Goal: Check status: Check status

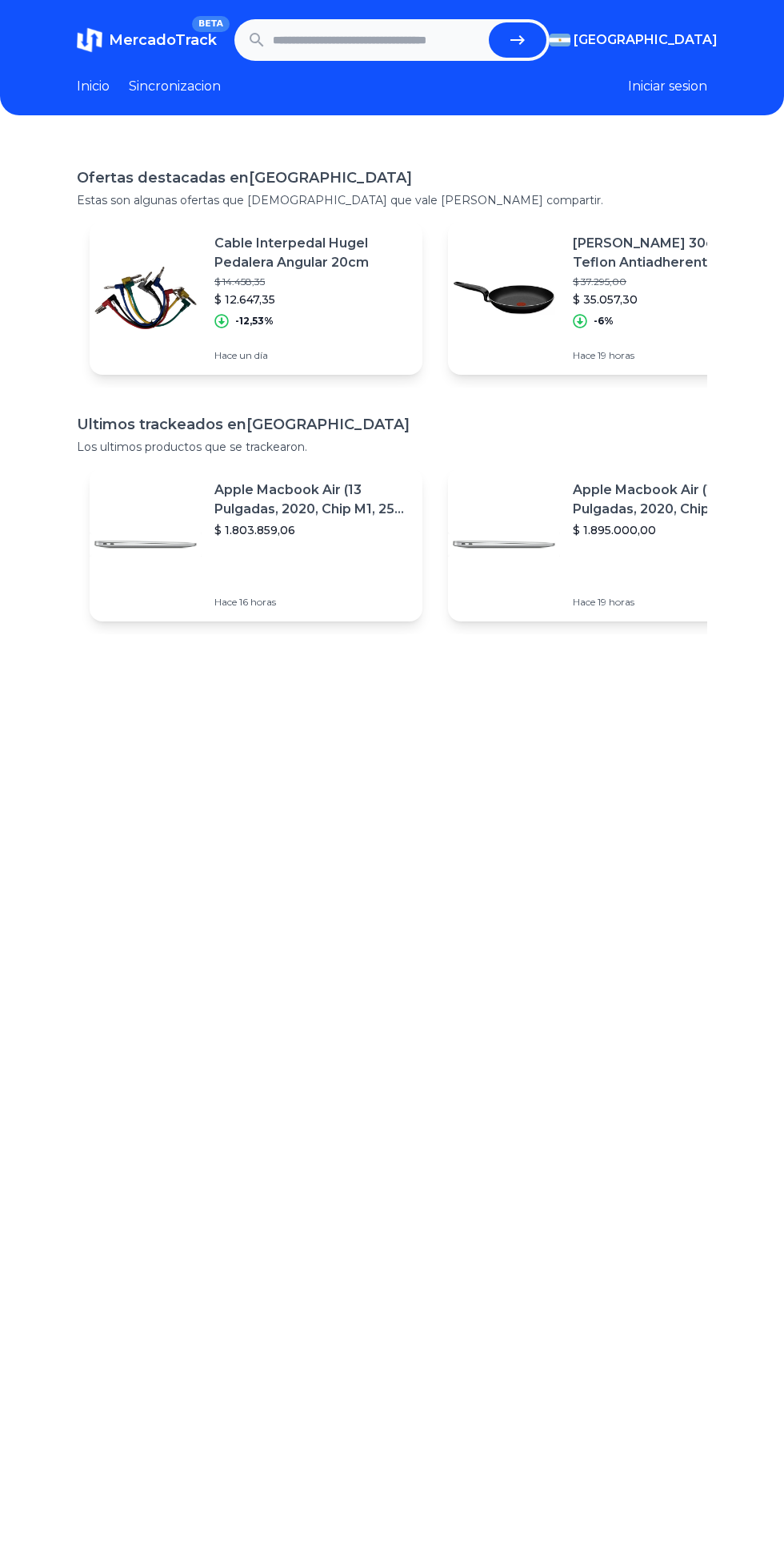
click at [384, 40] on input "text" at bounding box center [378, 39] width 210 height 35
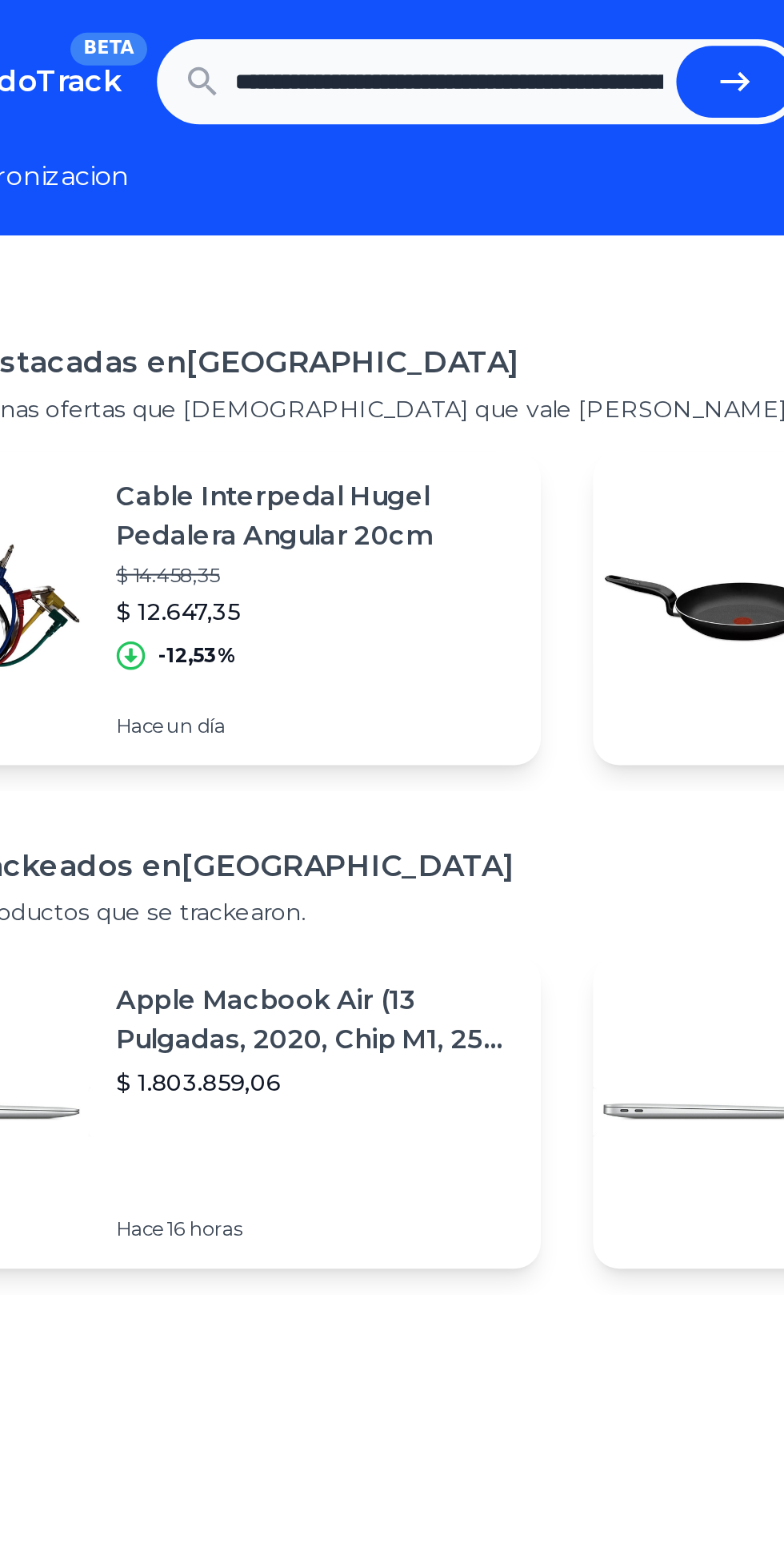
scroll to position [0, 696]
click at [508, 45] on button "submit" at bounding box center [518, 39] width 58 height 35
type input "**********"
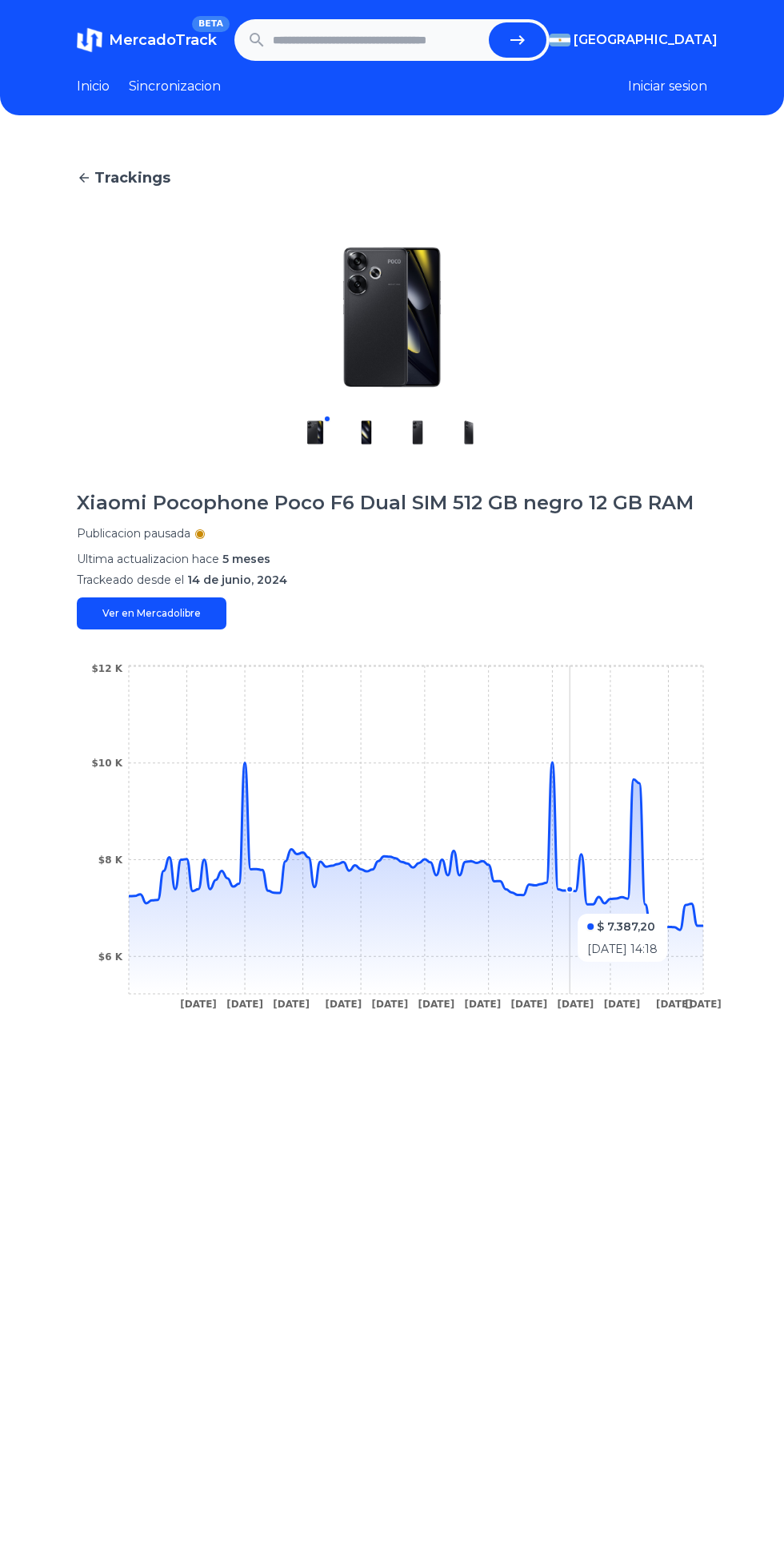
click at [546, 859] on icon "[DATE] [DATE] [DATE] [DATE] [DATE] [DATE] [DATE] [DATE] [DATE] [DATE] [DATE] [D…" at bounding box center [392, 842] width 630 height 360
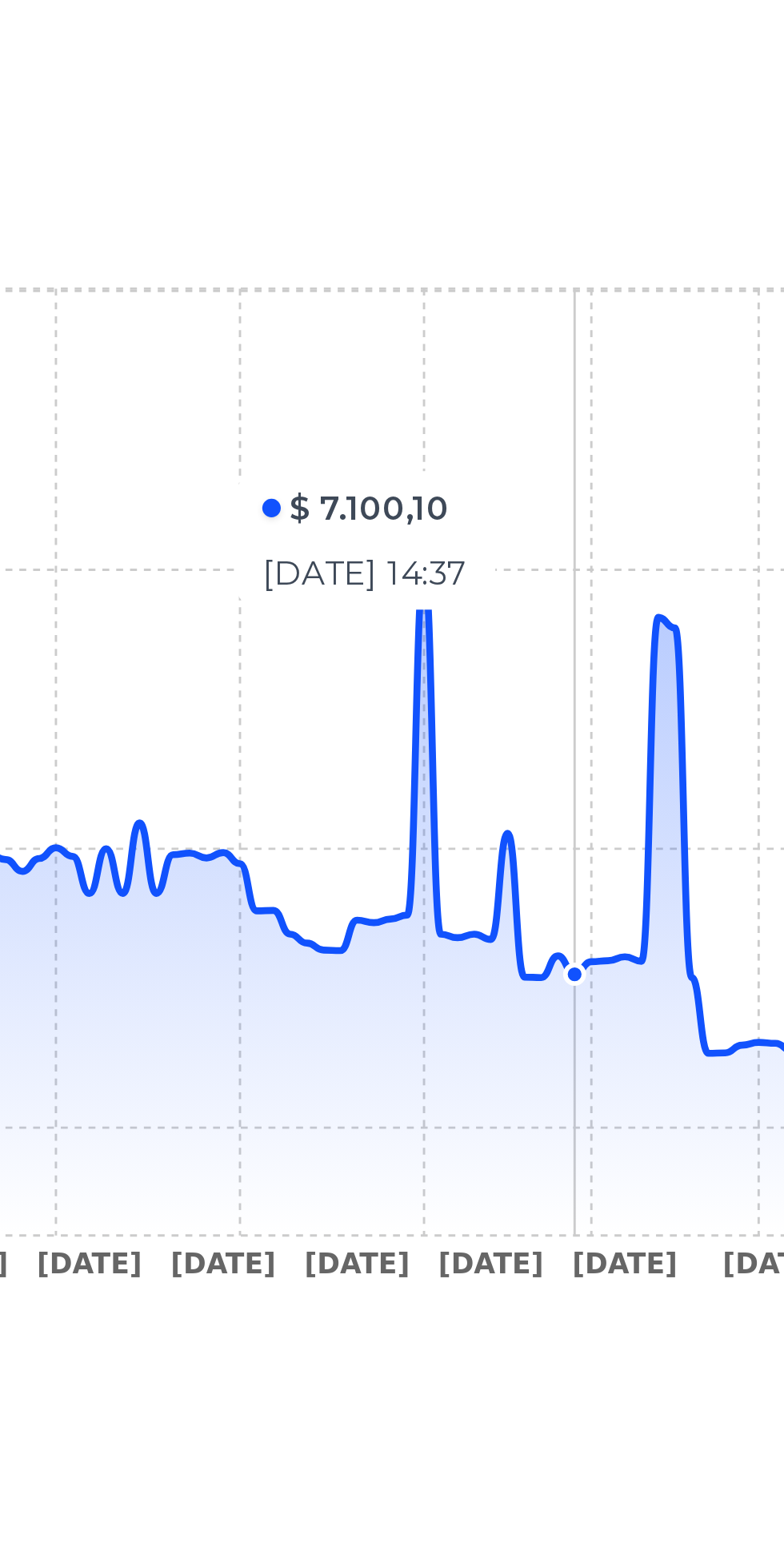
scroll to position [3, 0]
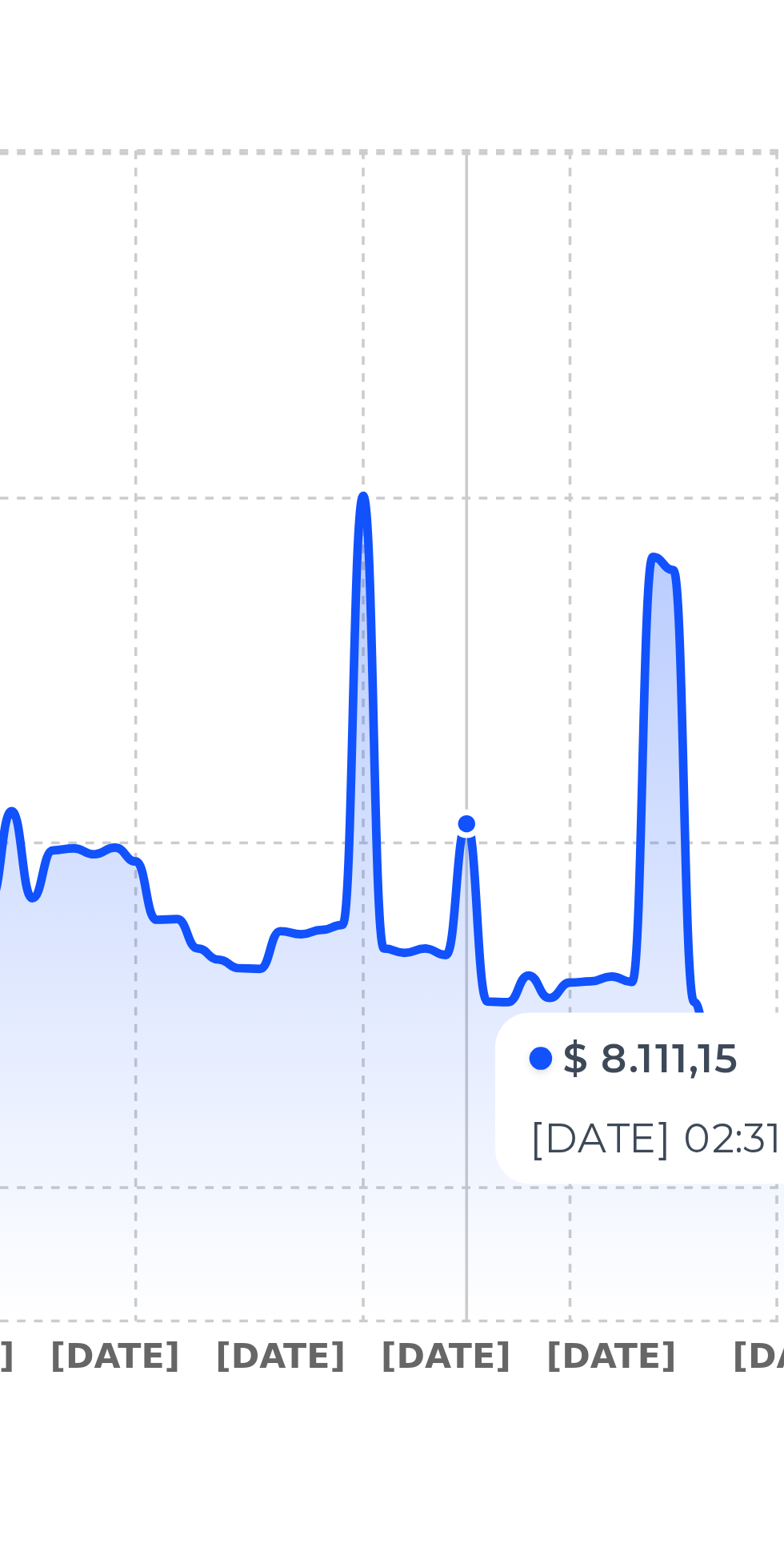
click at [552, 843] on icon at bounding box center [416, 875] width 575 height 231
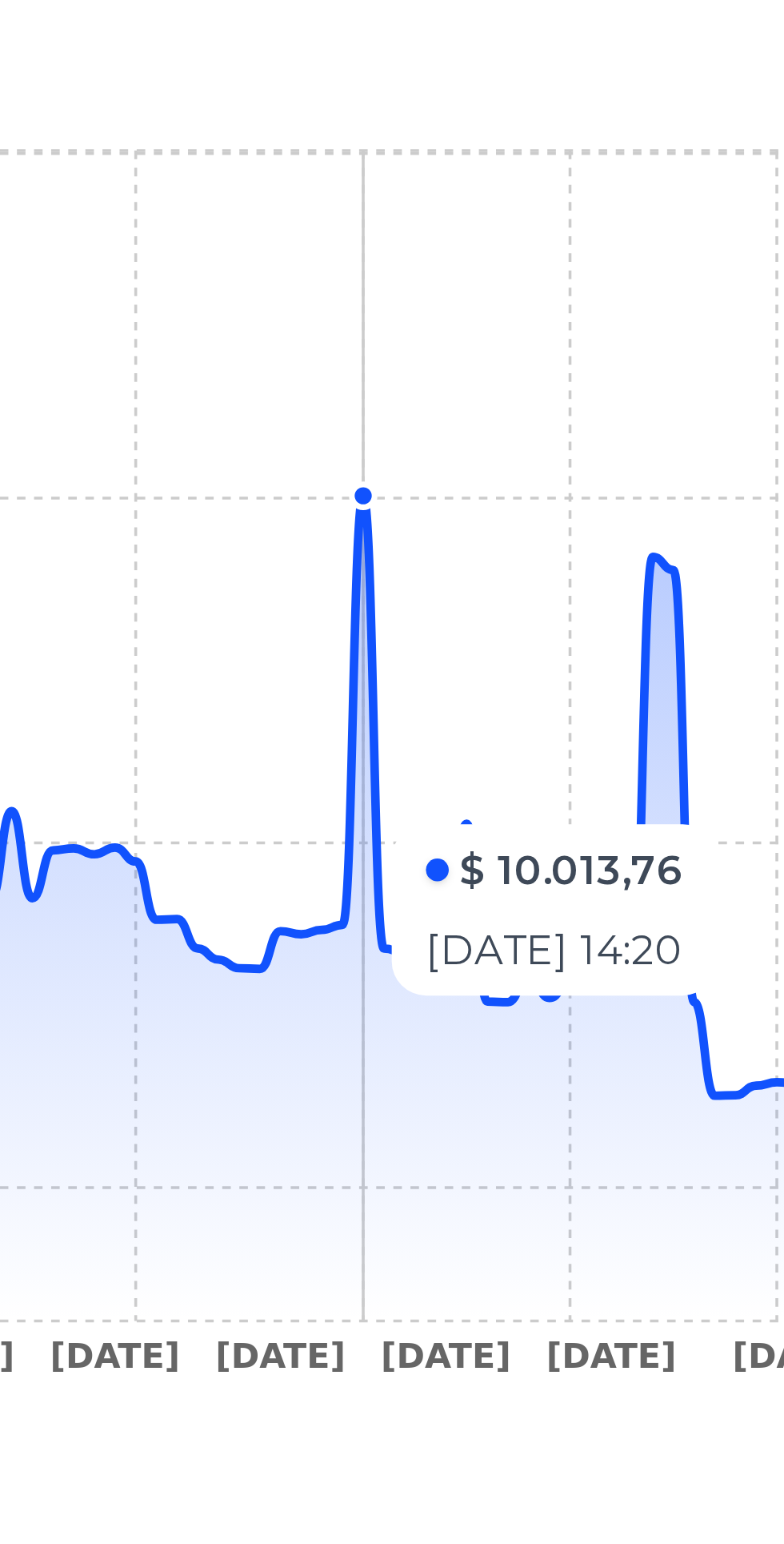
click at [629, 820] on icon "[DATE] [DATE] [DATE] [DATE] [DATE] [DATE] [DATE] [DATE] [DATE] [DATE] [DATE] [D…" at bounding box center [392, 839] width 630 height 360
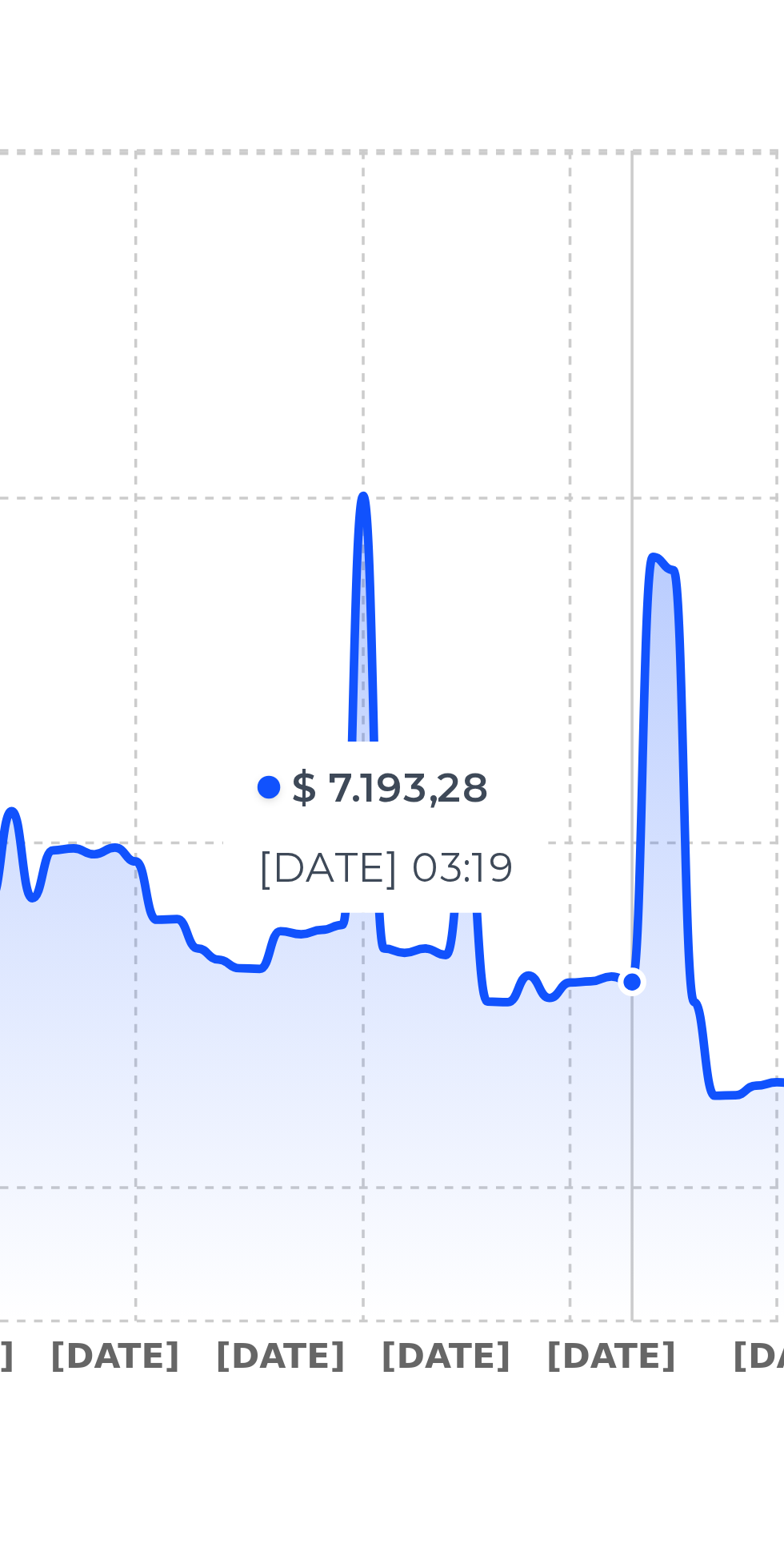
click at [636, 824] on icon at bounding box center [416, 875] width 575 height 231
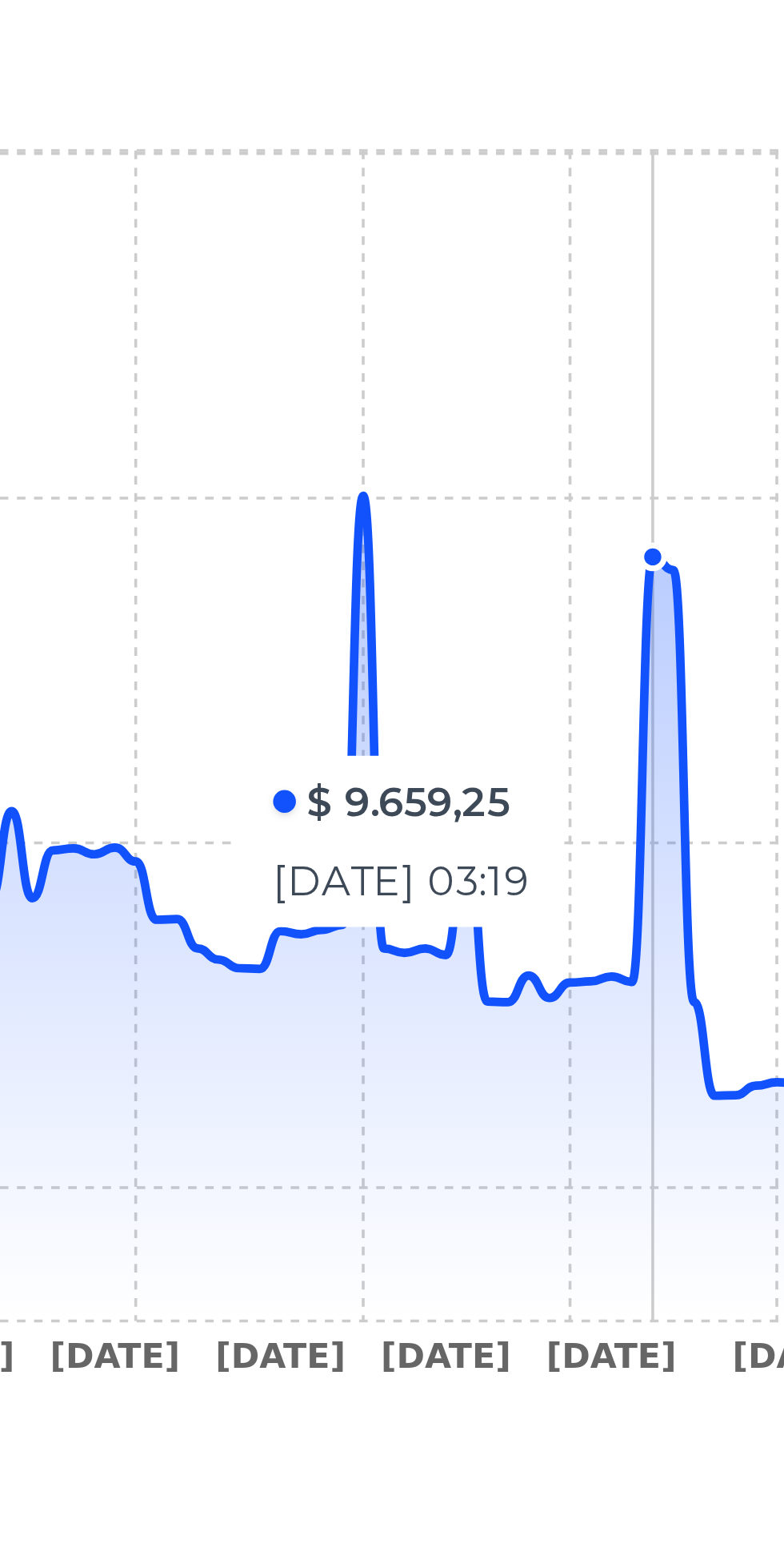
click at [652, 930] on icon at bounding box center [416, 875] width 575 height 231
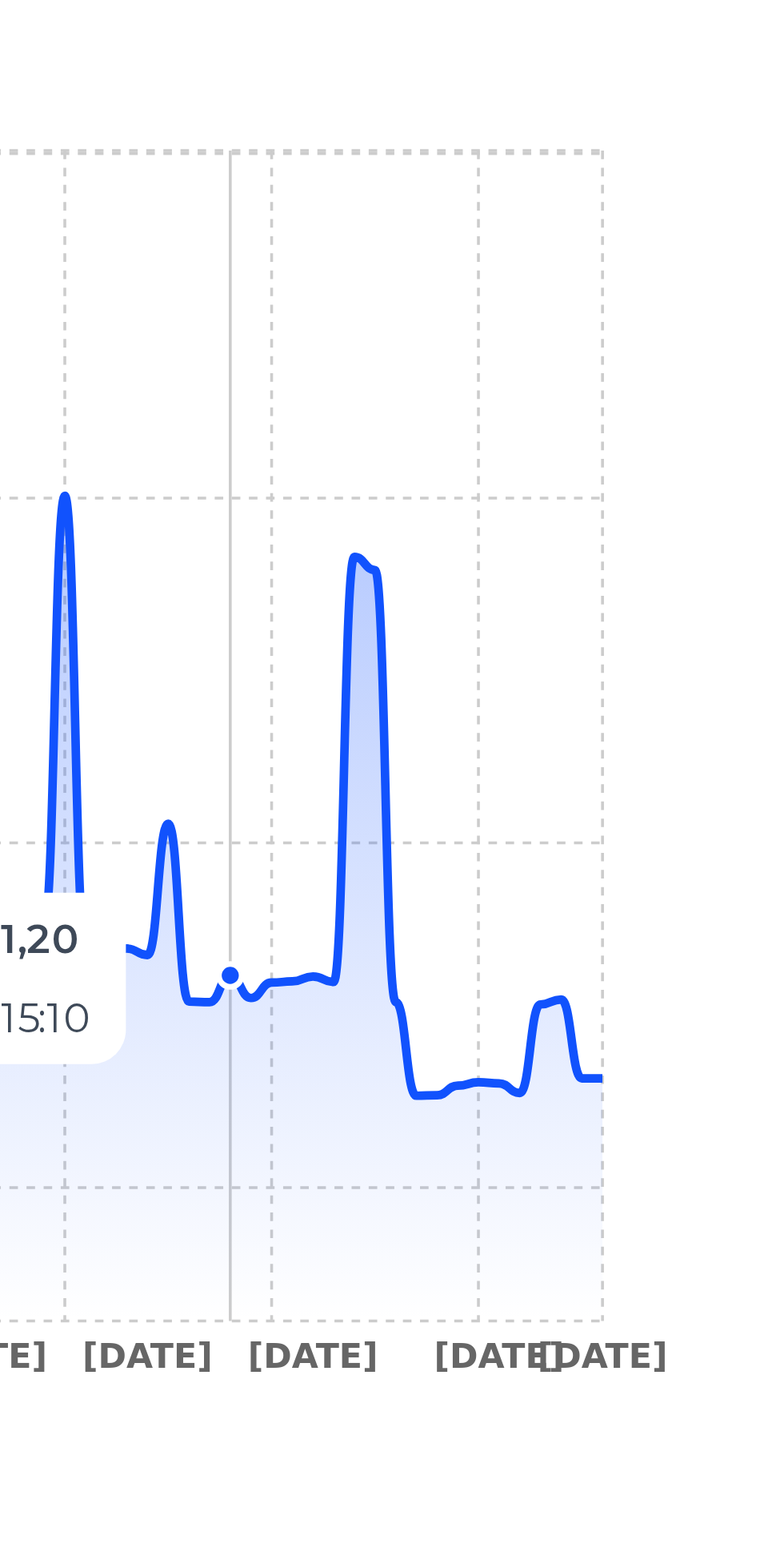
click at [648, 926] on icon at bounding box center [416, 875] width 575 height 231
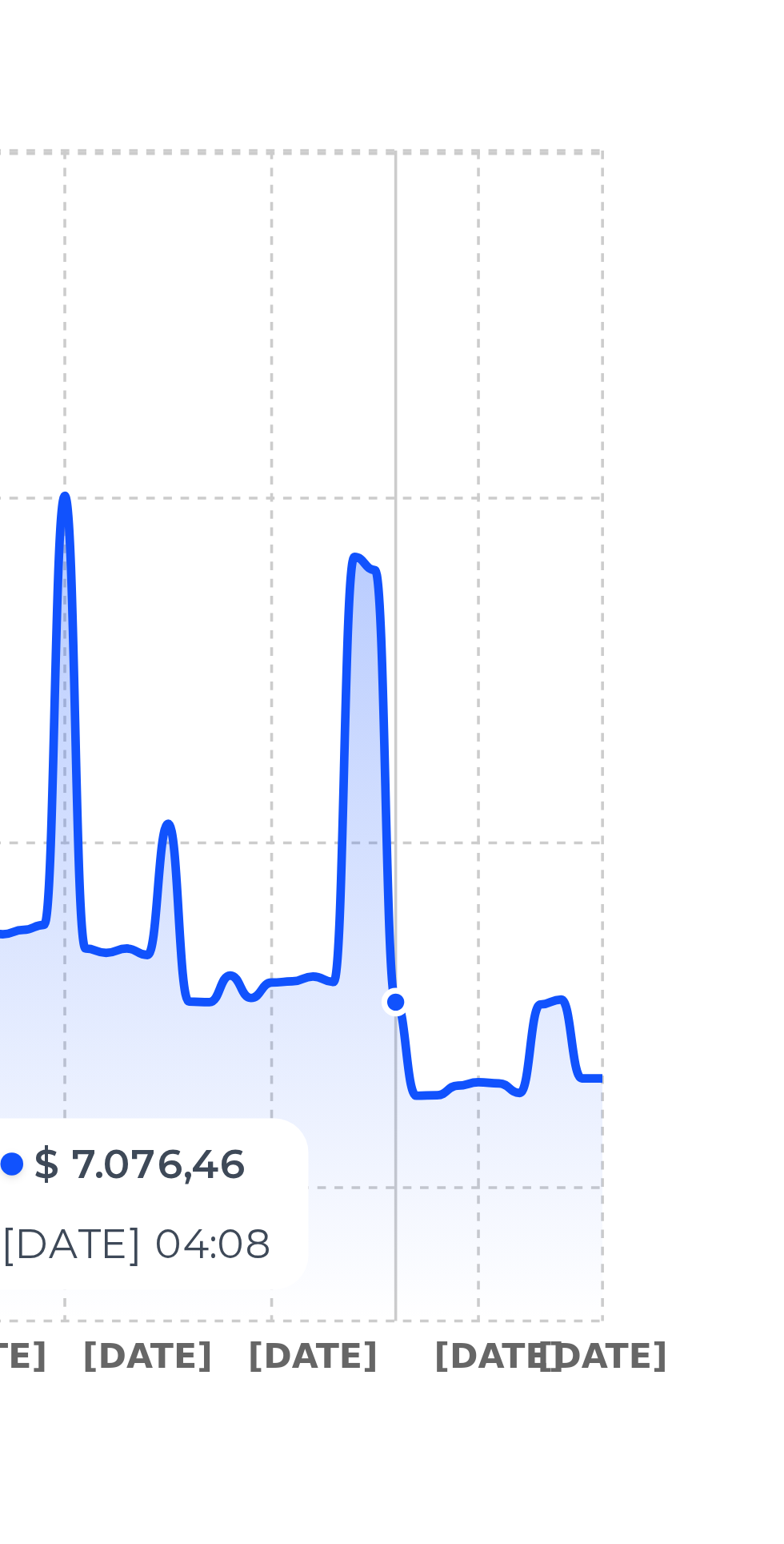
click at [656, 918] on icon "[DATE] [DATE] [DATE] [DATE] [DATE] [DATE] [DATE] [DATE] [DATE] [DATE] [DATE] [D…" at bounding box center [392, 839] width 630 height 360
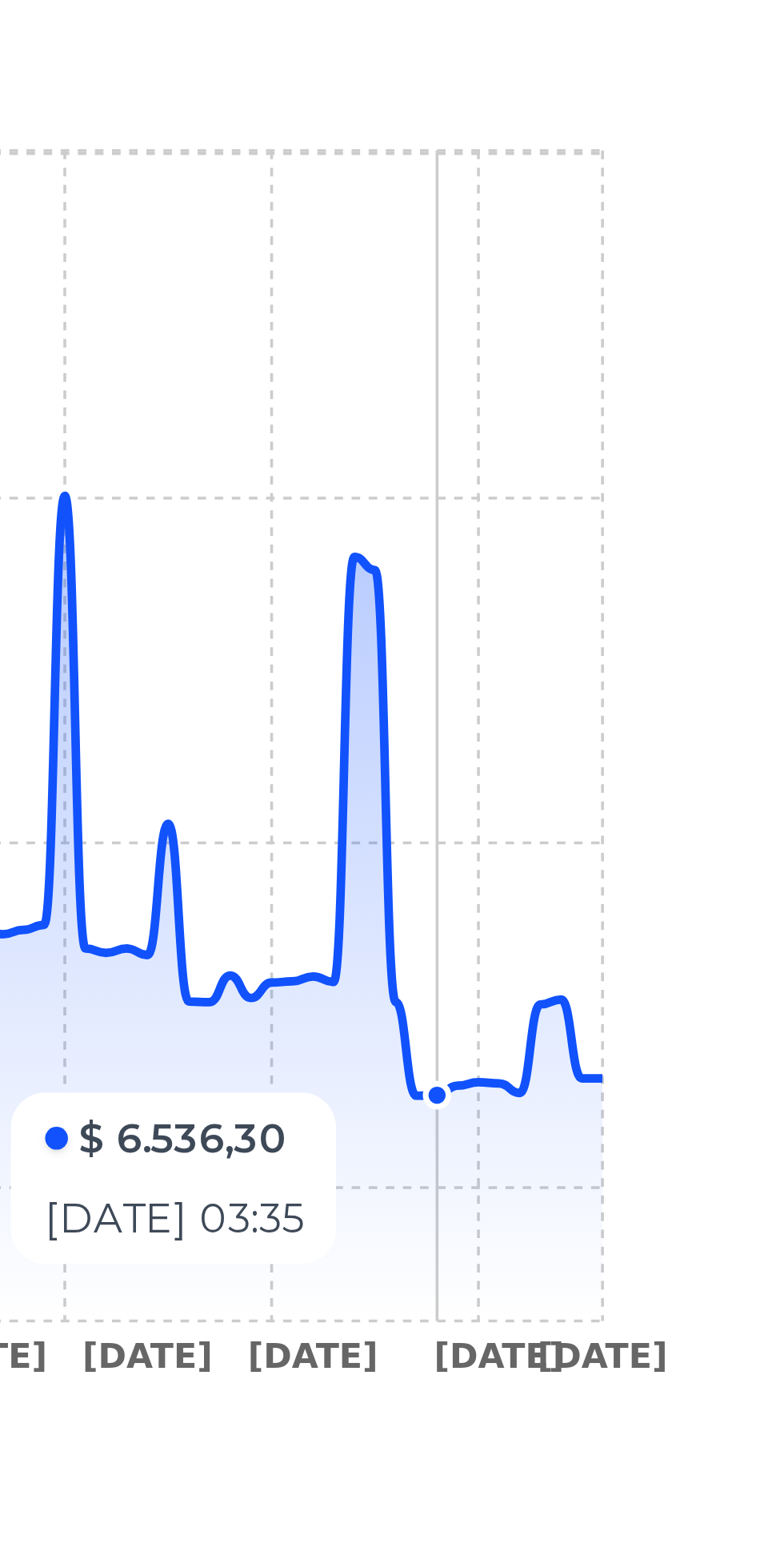
click at [704, 929] on icon "[DATE] [DATE] [DATE] [DATE] [DATE] [DATE] [DATE] [DATE] [DATE] [DATE] [DATE] [D…" at bounding box center [392, 839] width 630 height 360
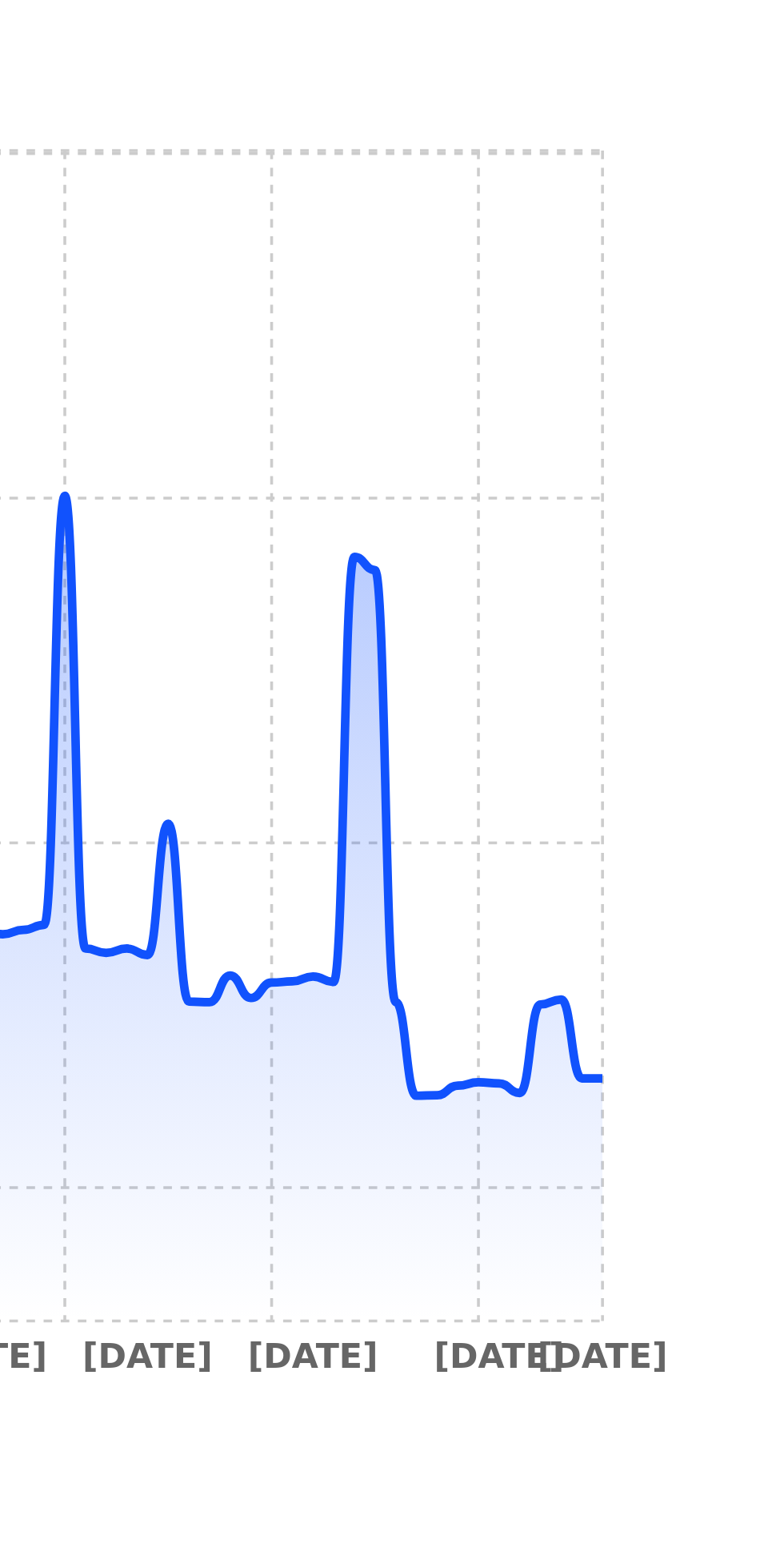
click at [702, 923] on icon at bounding box center [416, 843] width 575 height 168
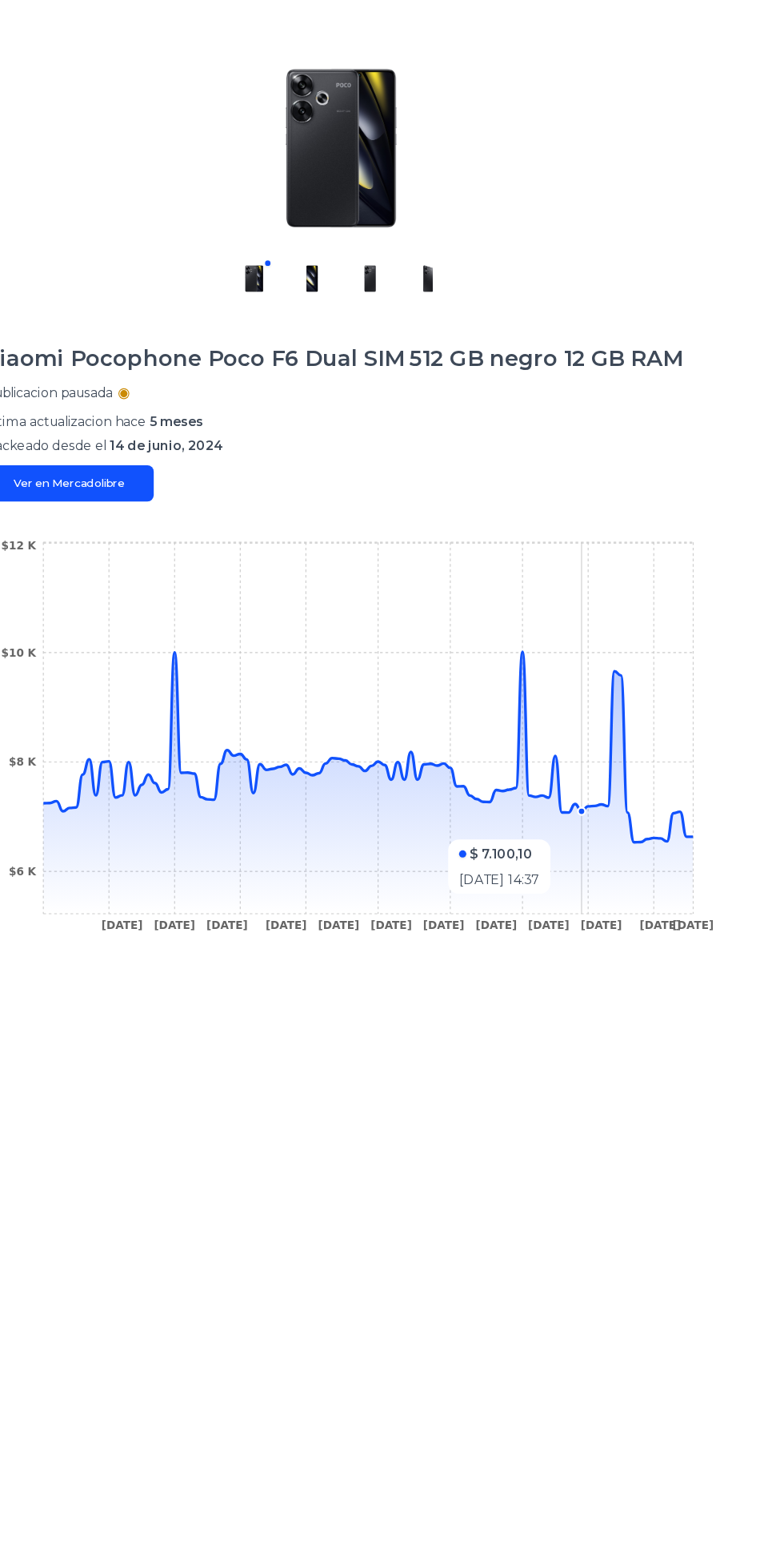
scroll to position [8, 0]
